Goal: Communication & Community: Answer question/provide support

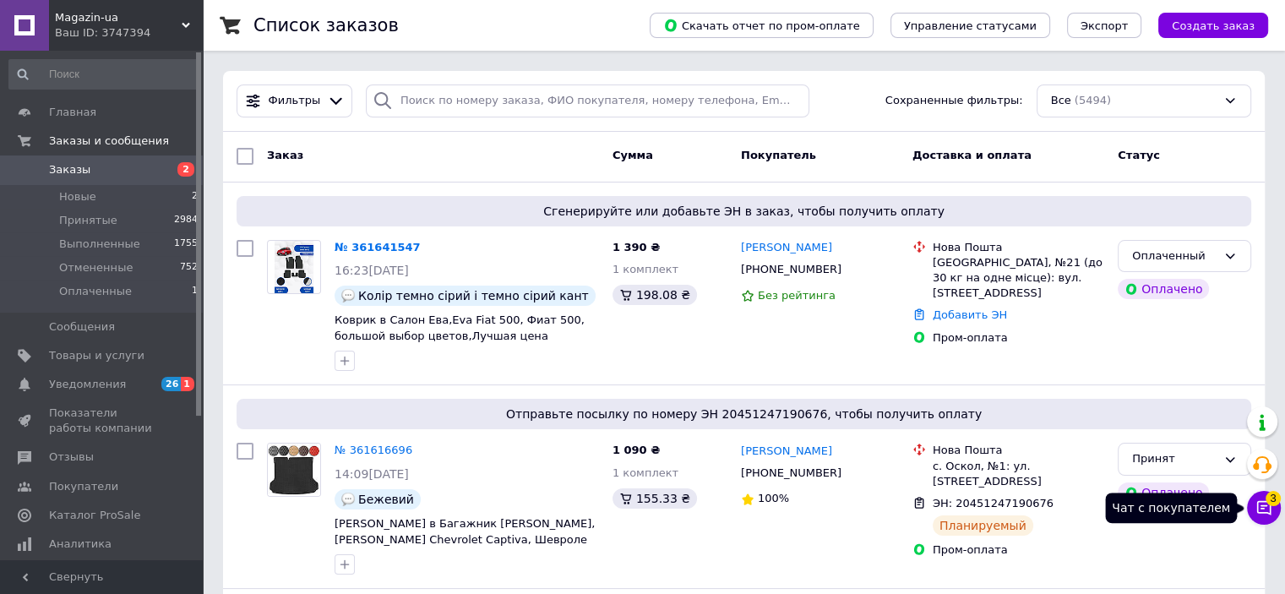
click at [1266, 503] on span "3" at bounding box center [1272, 498] width 15 height 15
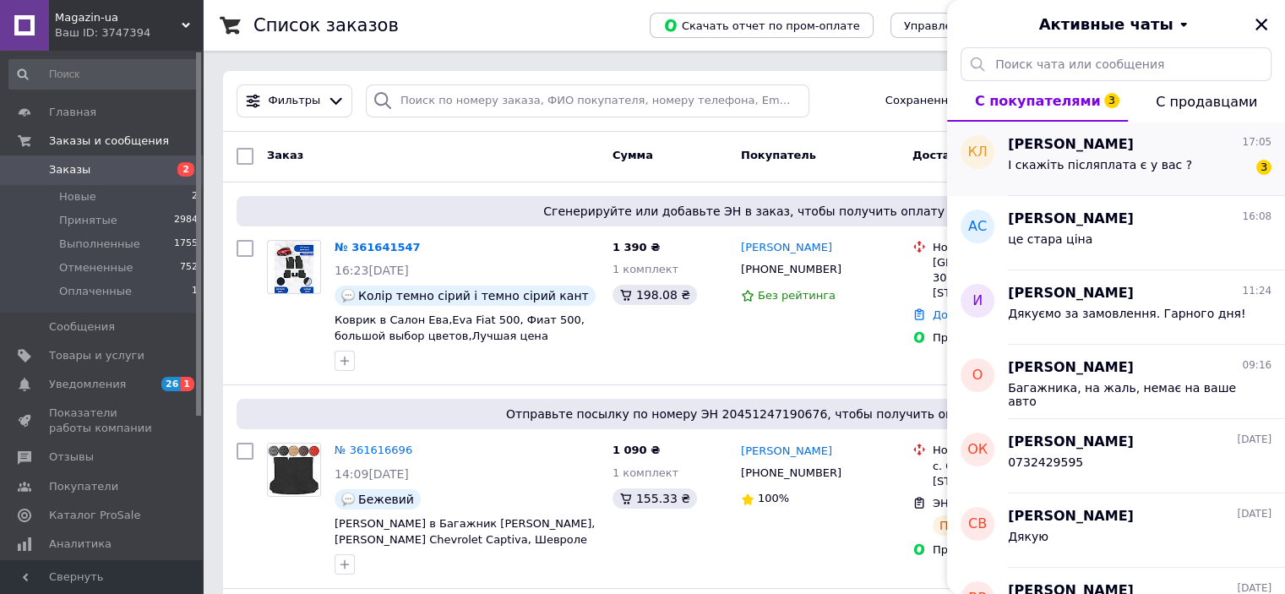
click at [1203, 148] on div "[PERSON_NAME] 17:05" at bounding box center [1140, 144] width 264 height 19
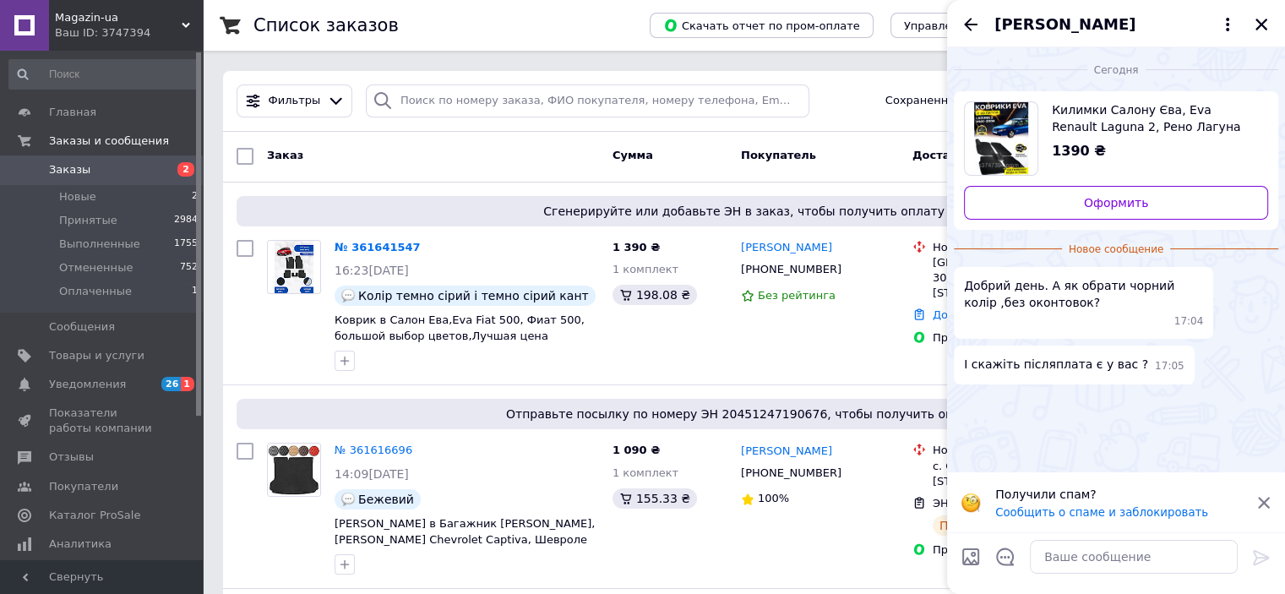
click at [1263, 502] on icon at bounding box center [1264, 503] width 12 height 12
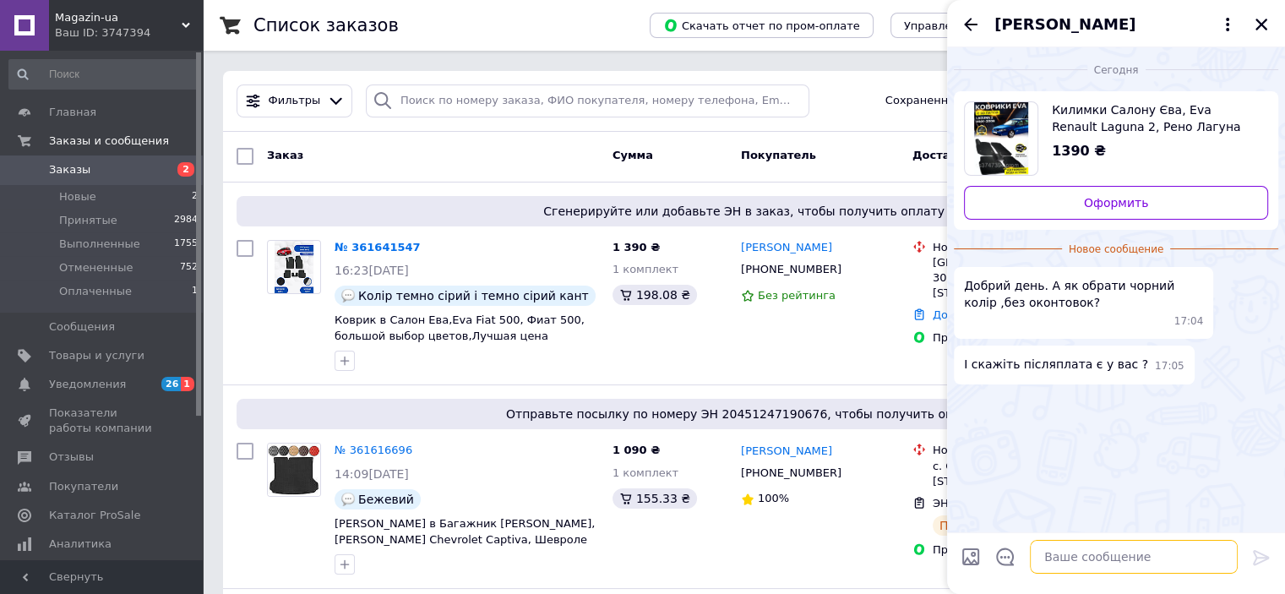
click at [1085, 551] on textarea at bounding box center [1134, 557] width 208 height 34
type textarea "Добрий день"
click at [1260, 556] on icon at bounding box center [1261, 557] width 20 height 20
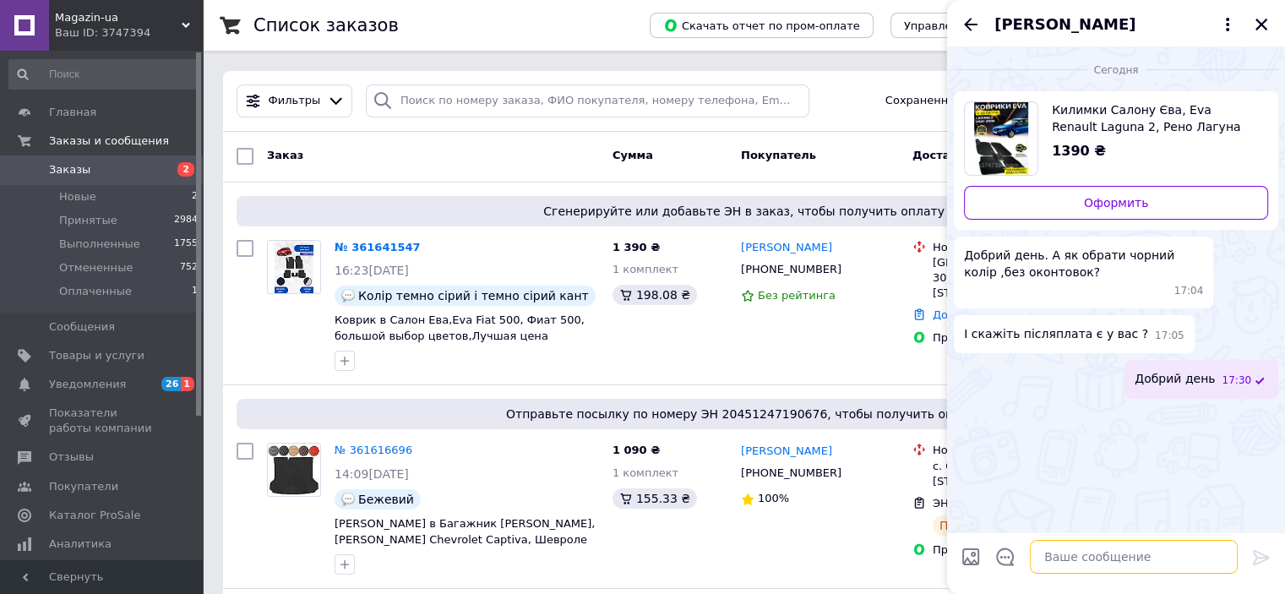
click at [1058, 557] on textarea at bounding box center [1134, 557] width 208 height 34
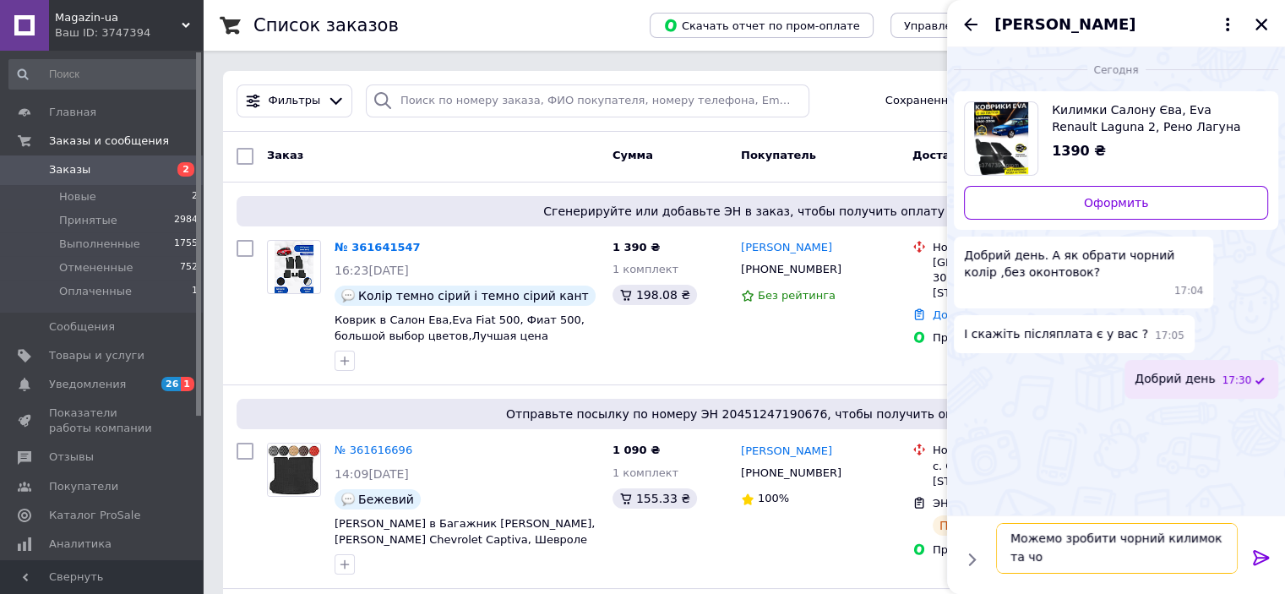
scroll to position [1, 0]
type textarea "Можемо зробити чорний килимок та чорну окантовку"
click at [1260, 560] on icon at bounding box center [1261, 557] width 16 height 15
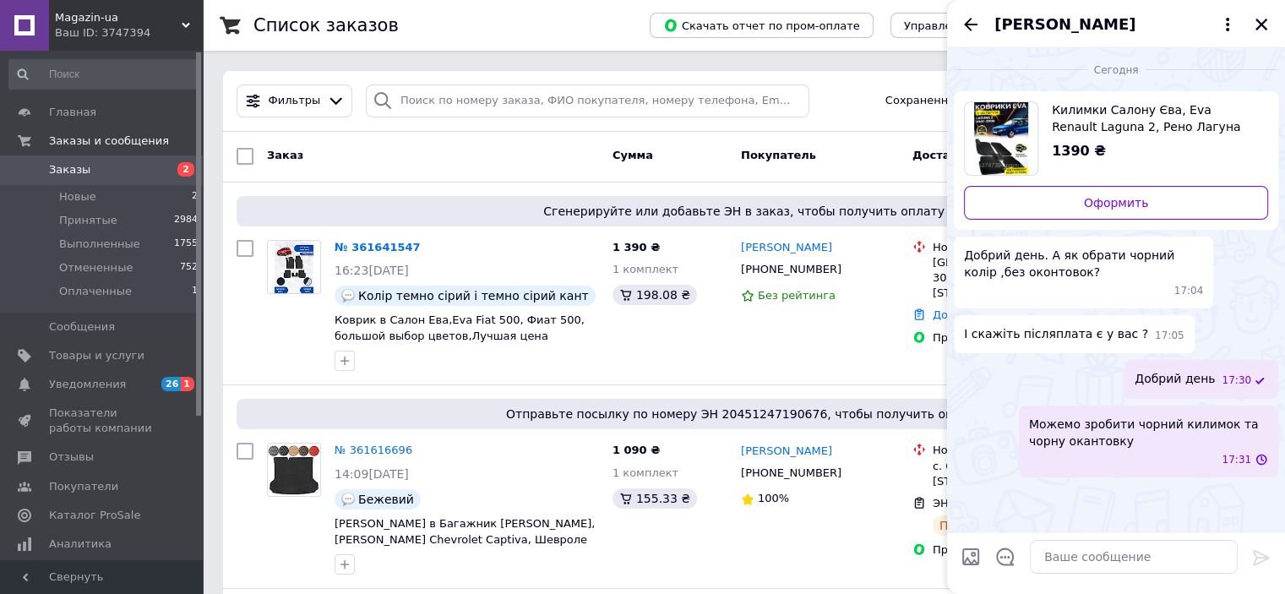
scroll to position [0, 0]
click at [1009, 557] on icon "Открыть шаблоны ответов" at bounding box center [1005, 557] width 18 height 18
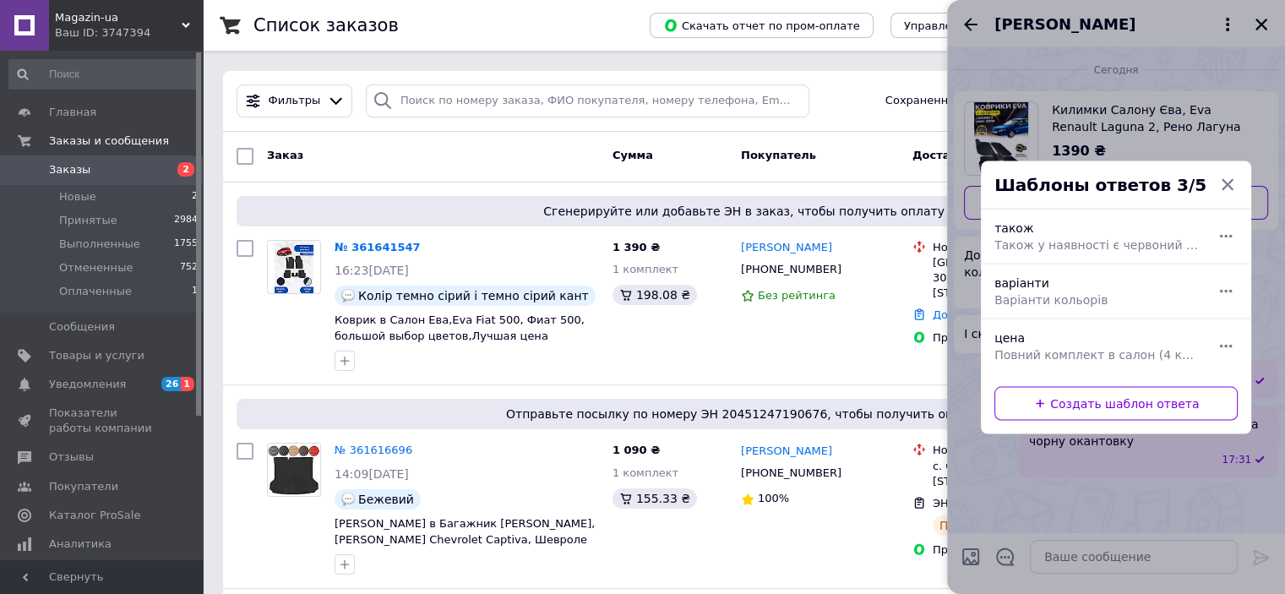
click at [1090, 361] on span "Повний комплект в салон (4 килимки+перемичка на тунель) - 1390 грн" at bounding box center [1097, 353] width 206 height 17
type textarea "Повний комплект в салон (4 килимки+перемичка на тунель) - 1390 грн"
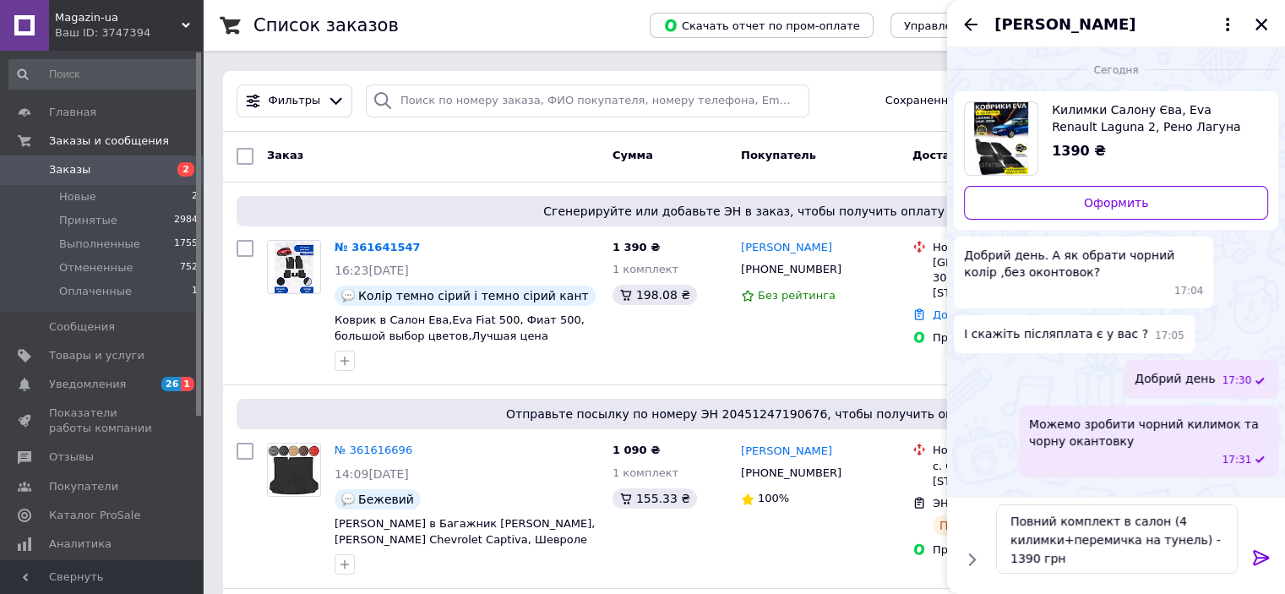
click at [1262, 565] on icon at bounding box center [1261, 557] width 20 height 20
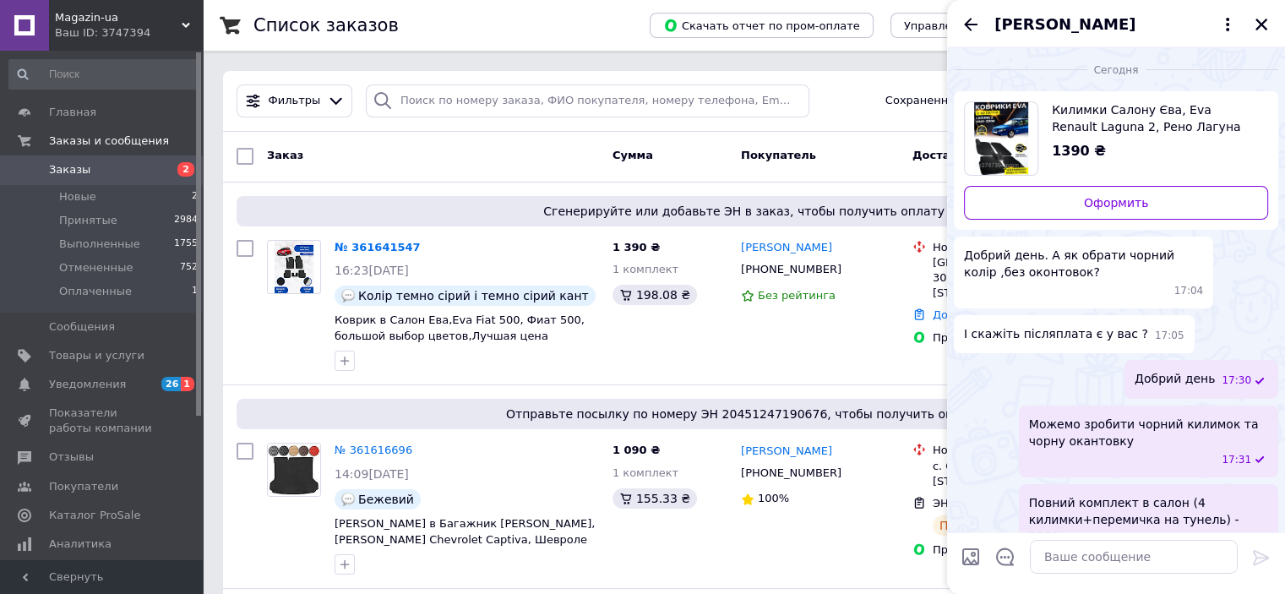
scroll to position [30, 0]
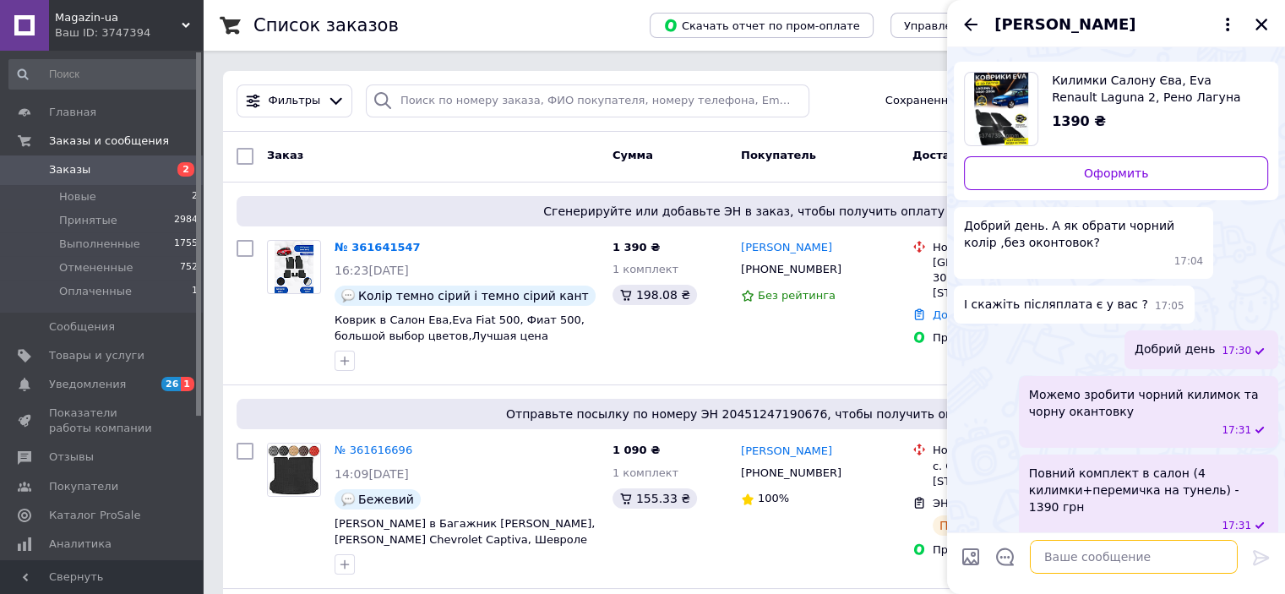
click at [1073, 555] on textarea at bounding box center [1134, 557] width 208 height 34
paste textarea "Термін виготовлення 2-3 дні. Відправляємо Новою Поштою та УкрПоштою, сплатити м…"
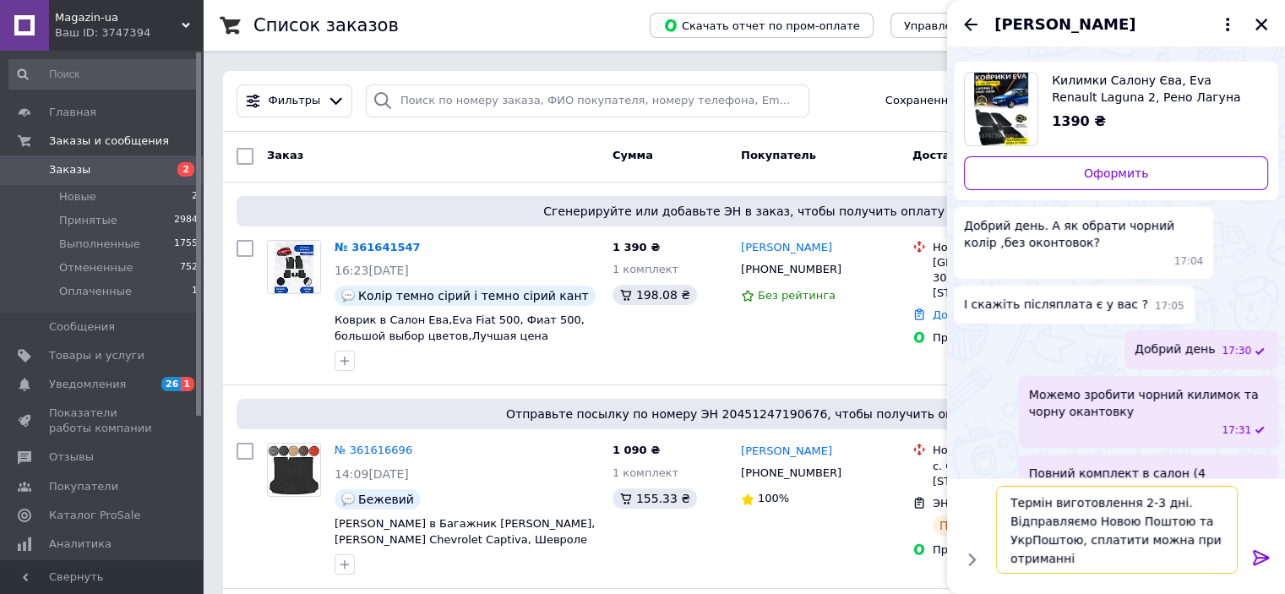
type textarea "Термін виготовлення 2-3 дні. Відправляємо Новою Поштою та УкрПоштою, сплатити м…"
click at [1260, 563] on icon at bounding box center [1261, 557] width 20 height 20
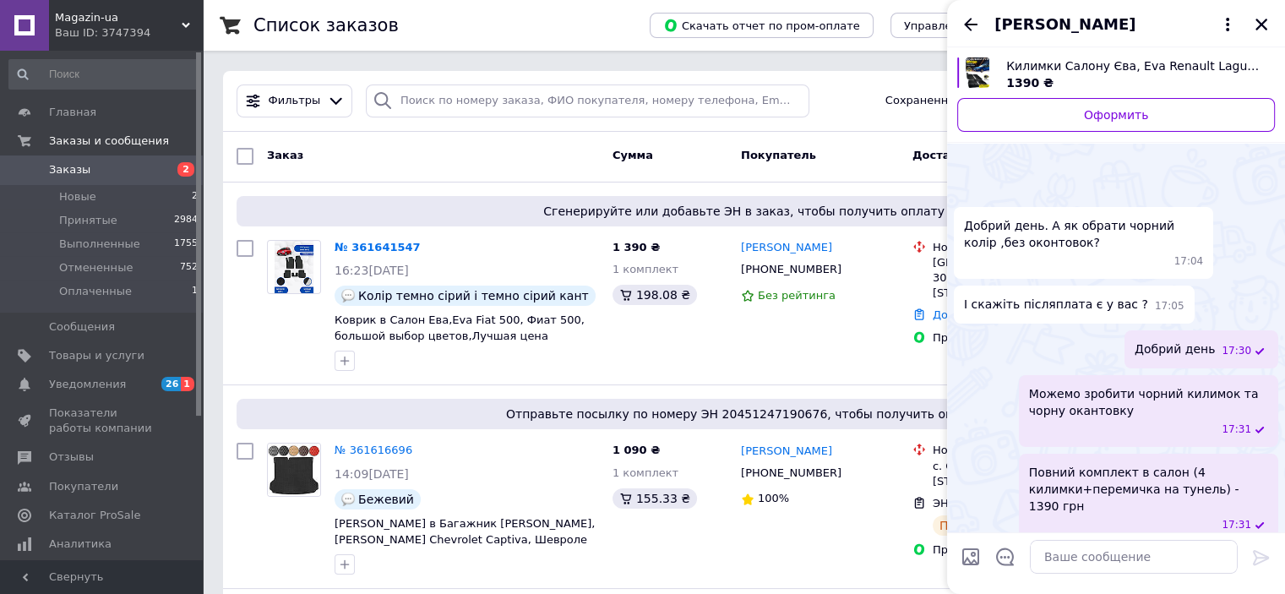
scroll to position [142, 0]
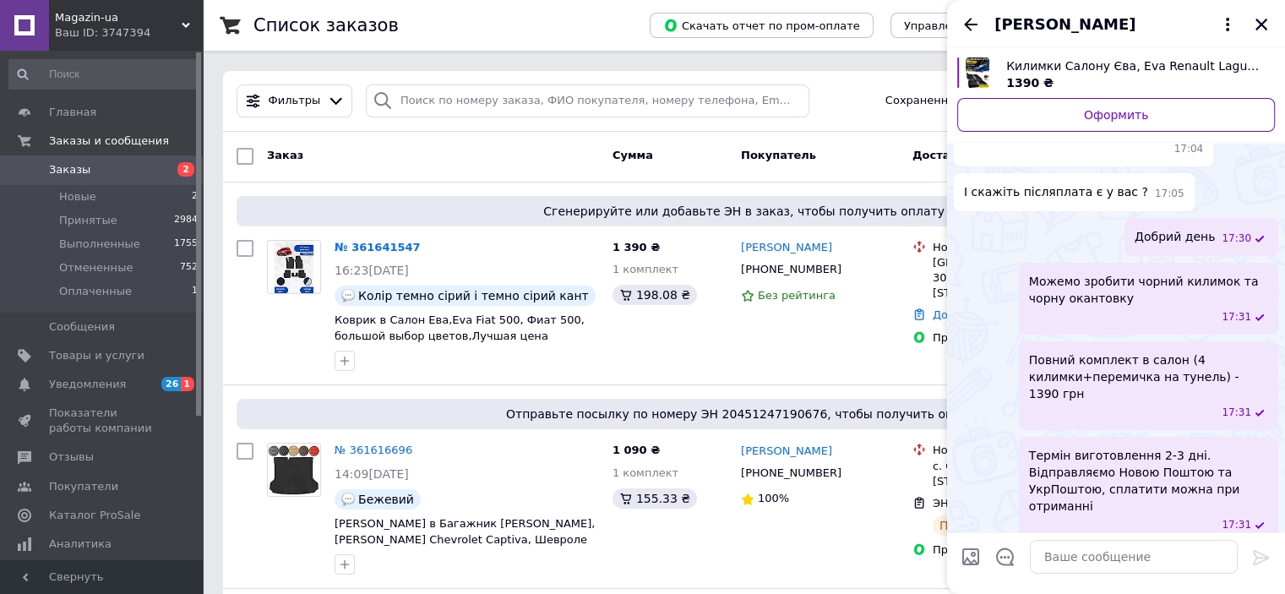
click at [967, 33] on icon "Назад" at bounding box center [970, 24] width 20 height 20
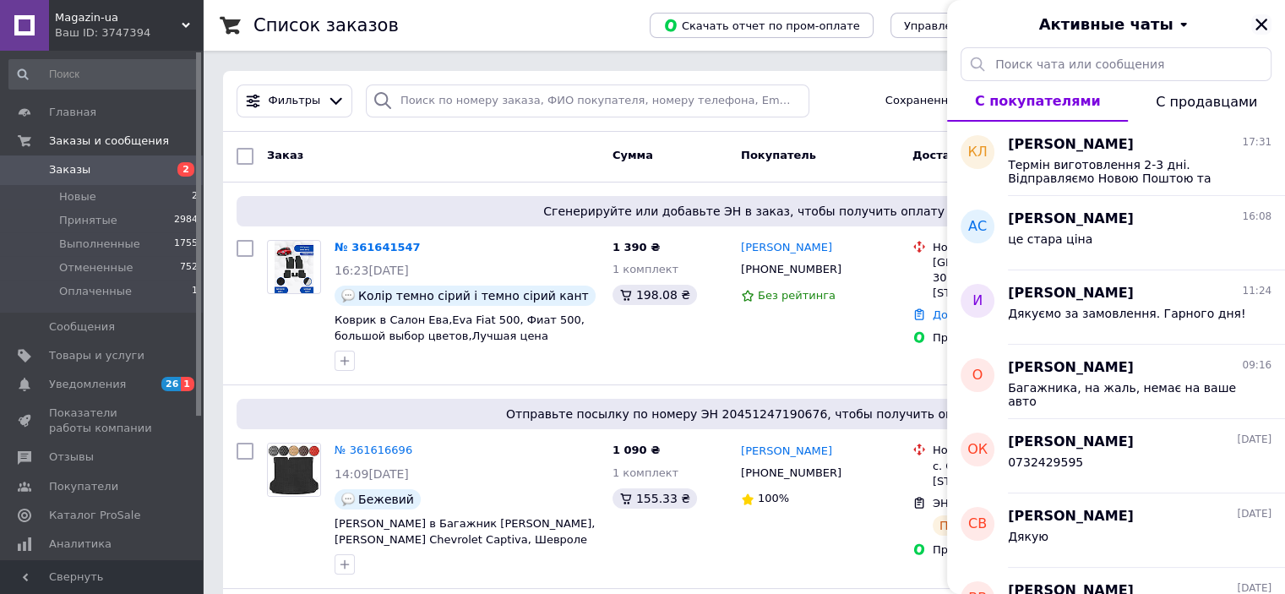
click at [1261, 24] on icon "Закрыть" at bounding box center [1261, 25] width 12 height 12
